Goal: Transaction & Acquisition: Purchase product/service

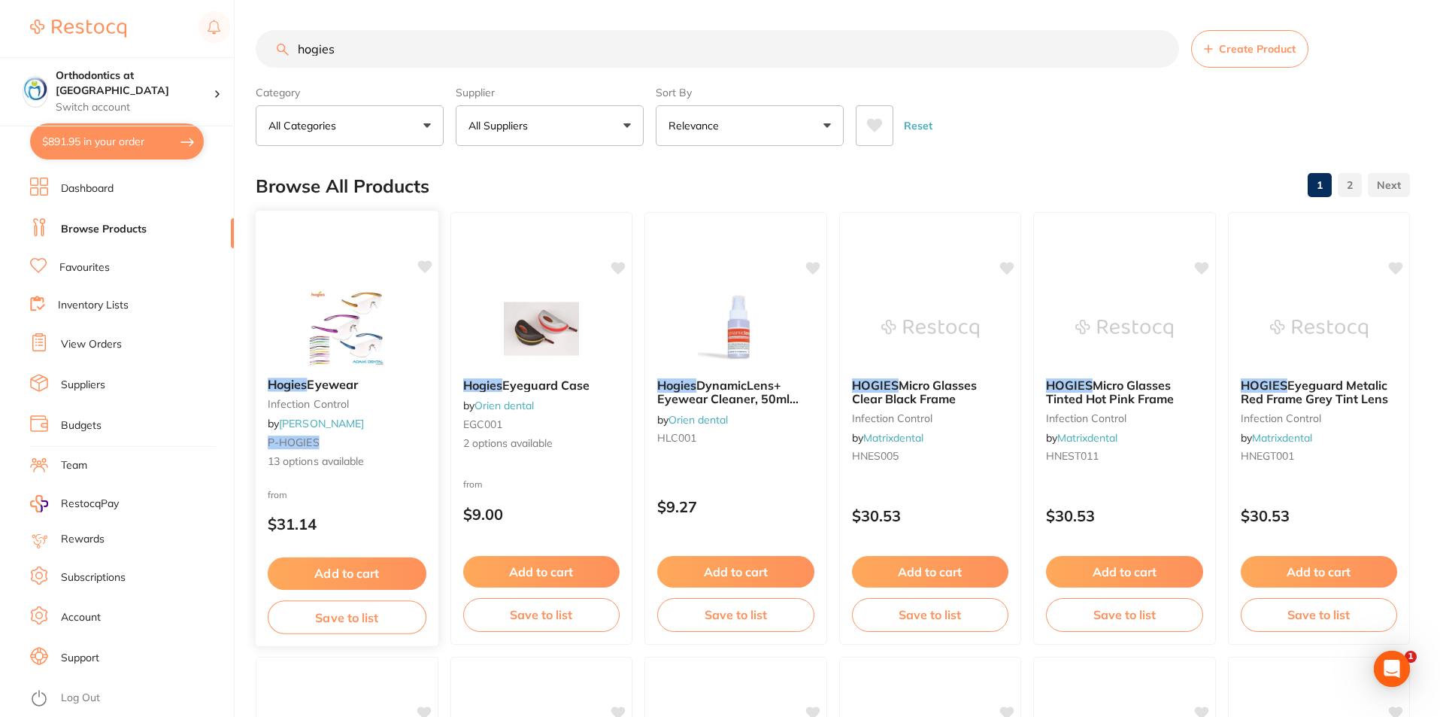
click at [348, 305] on img at bounding box center [347, 328] width 99 height 76
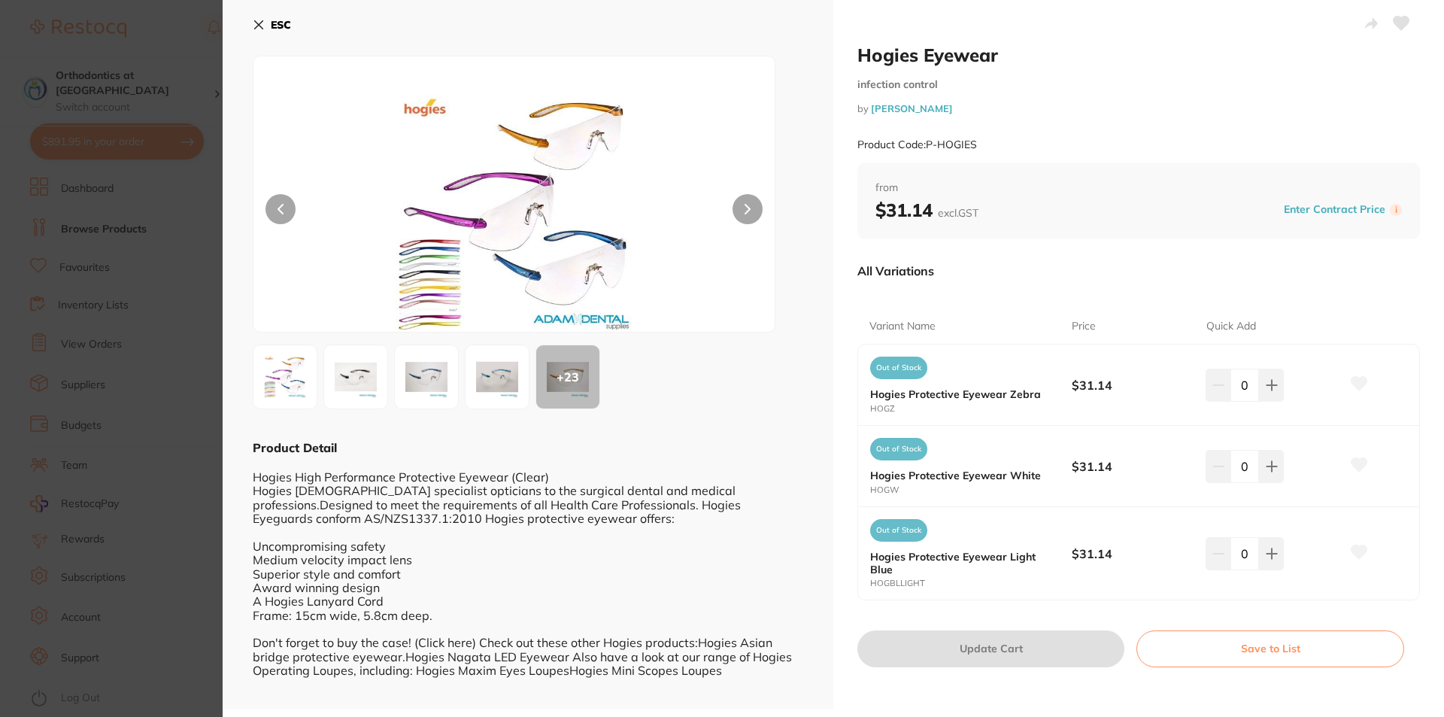
scroll to position [4, 0]
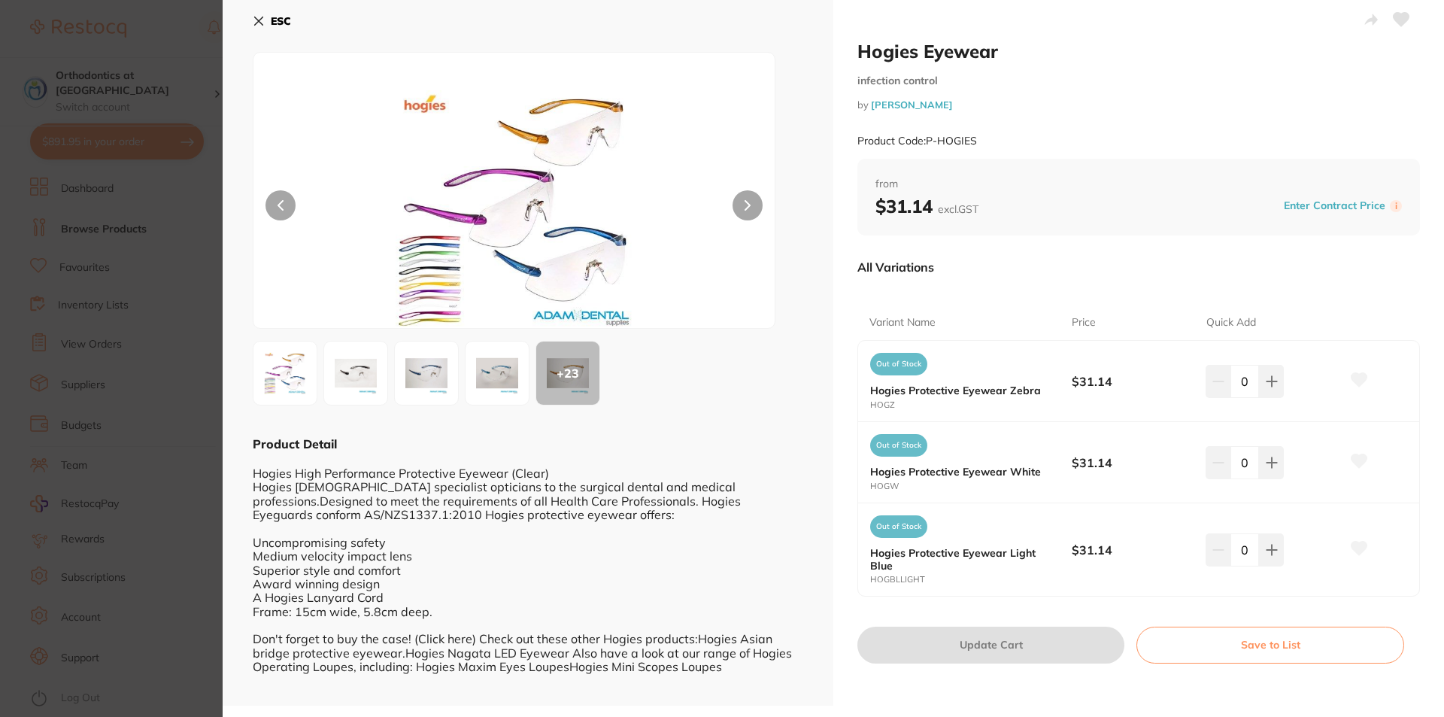
click at [257, 22] on icon at bounding box center [259, 21] width 12 height 12
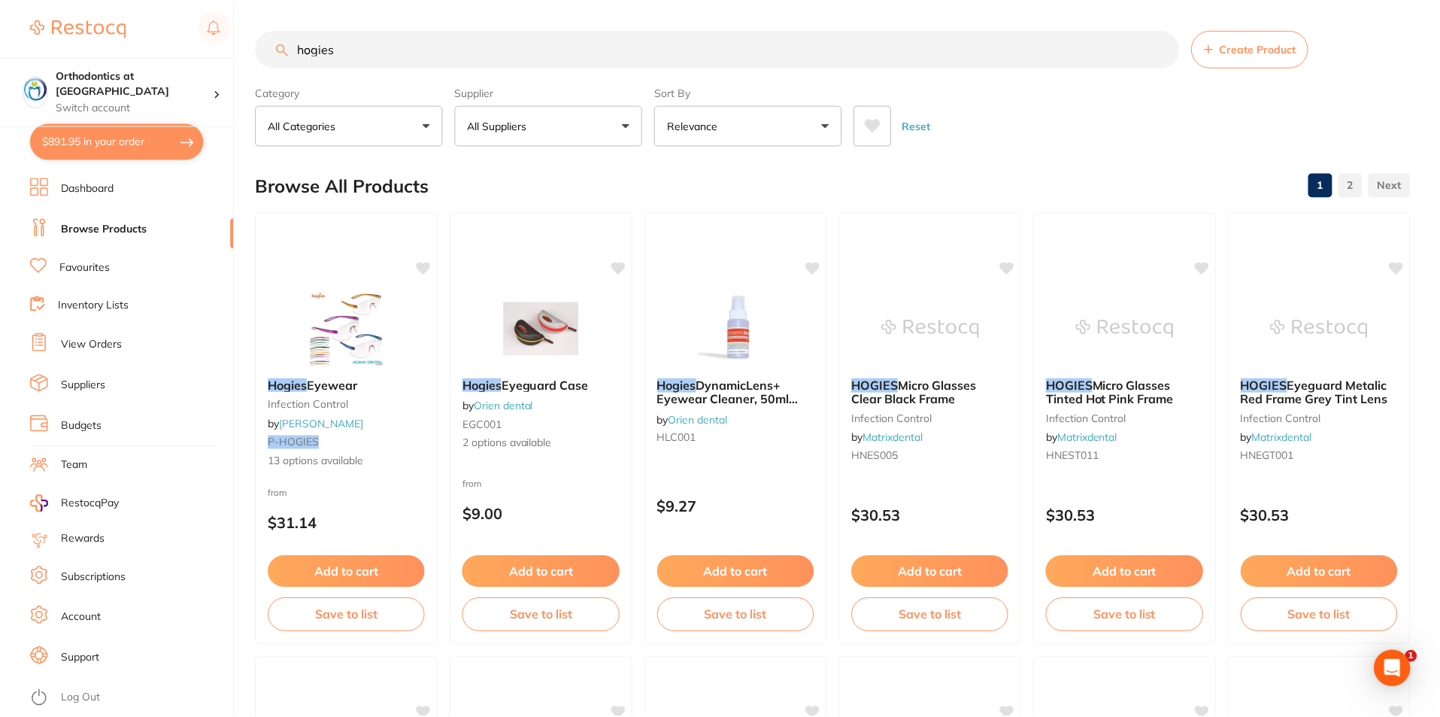
scroll to position [75, 0]
